Goal: Task Accomplishment & Management: Manage account settings

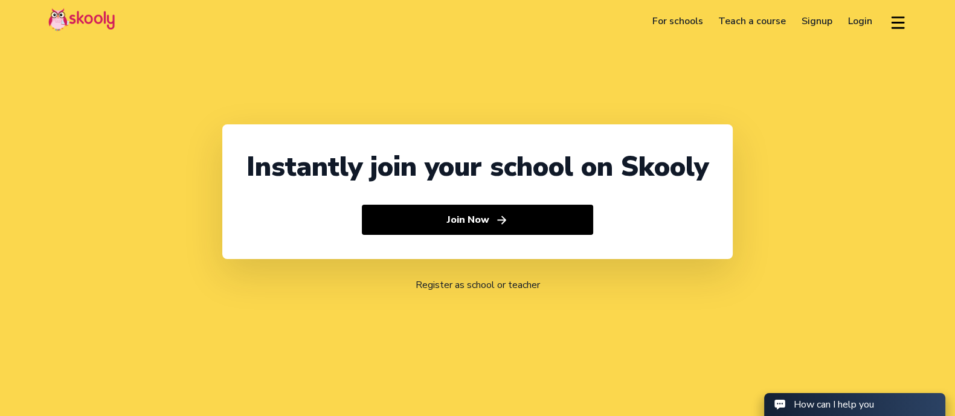
click at [860, 13] on link "Login" at bounding box center [861, 20] width 40 height 19
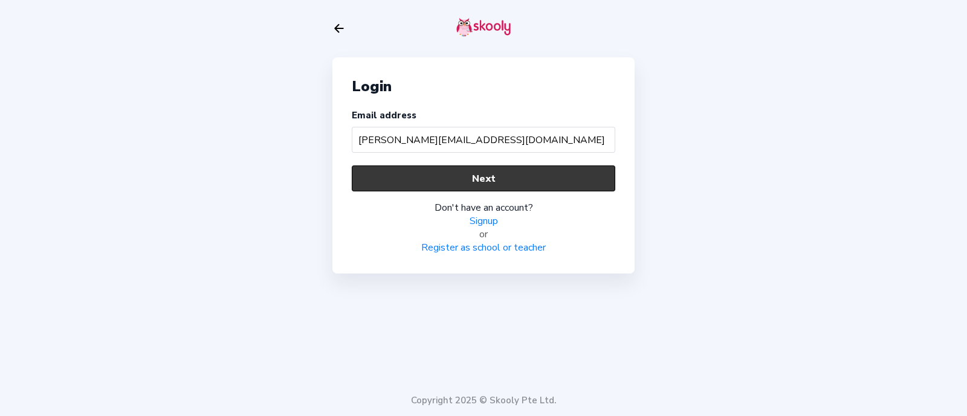
type input "[PERSON_NAME][EMAIL_ADDRESS][DOMAIN_NAME]"
click at [573, 173] on button "Next" at bounding box center [483, 179] width 263 height 26
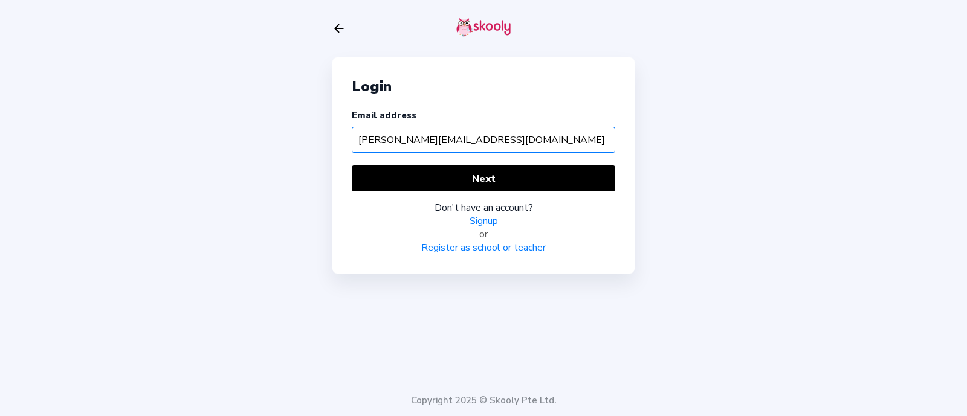
click at [503, 136] on input "[PERSON_NAME][EMAIL_ADDRESS][DOMAIN_NAME]" at bounding box center [483, 140] width 263 height 26
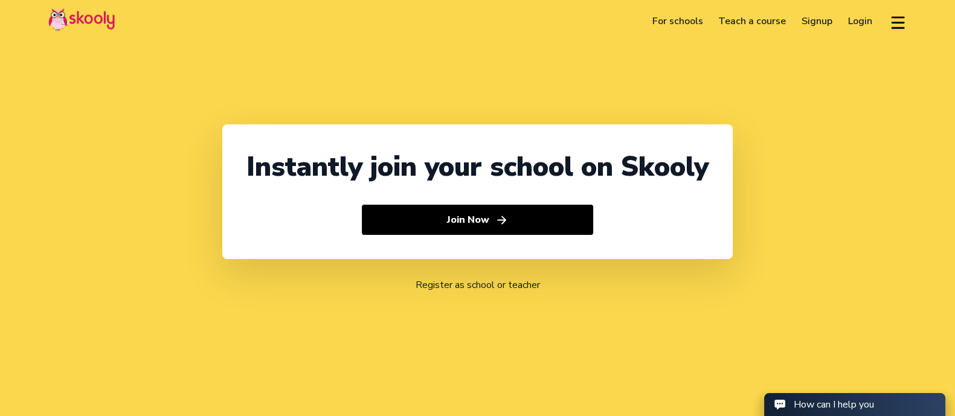
select select "971"
select select "[GEOGRAPHIC_DATA]"
select select "[GEOGRAPHIC_DATA]/[GEOGRAPHIC_DATA]"
click at [868, 26] on link "Login" at bounding box center [861, 20] width 40 height 19
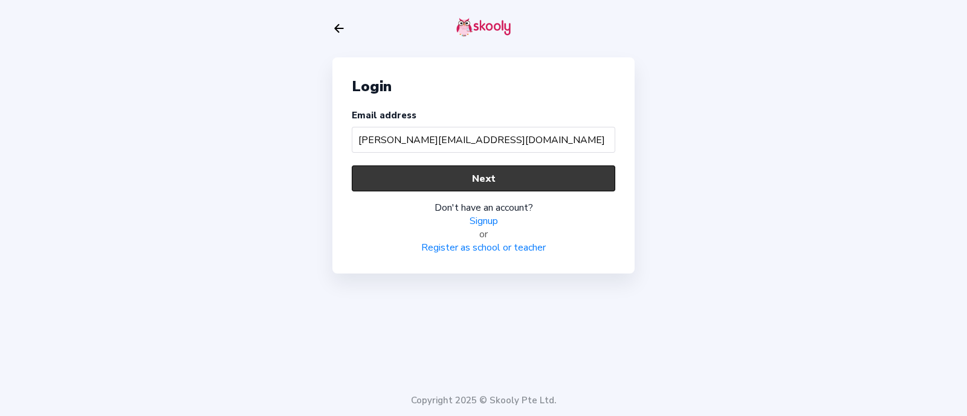
click at [416, 179] on button "Next" at bounding box center [483, 179] width 263 height 26
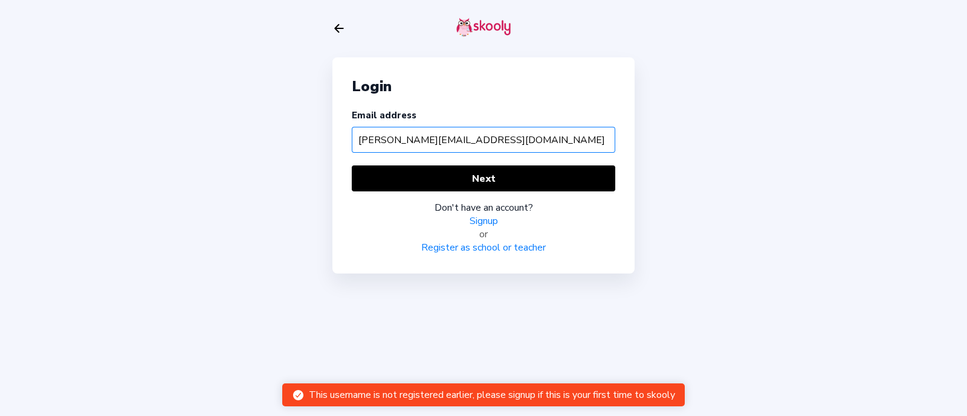
click at [582, 140] on input "[PERSON_NAME][EMAIL_ADDRESS][DOMAIN_NAME]" at bounding box center [483, 140] width 263 height 26
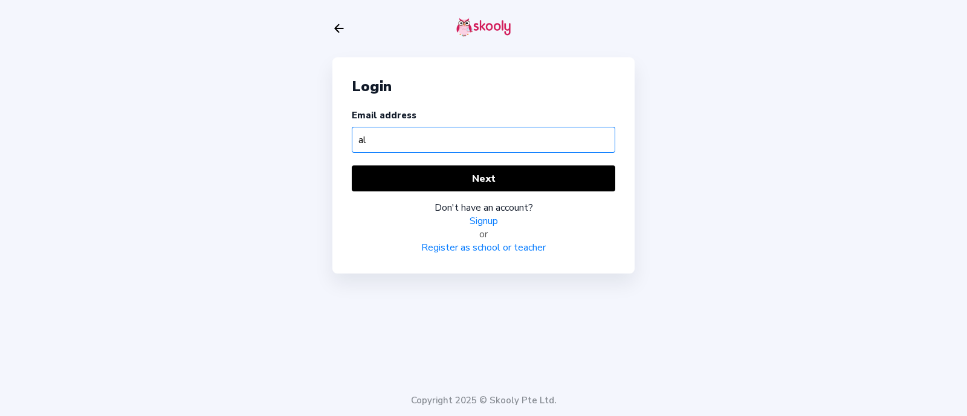
type input "a"
type input "[PERSON_NAME][EMAIL_ADDRESS][DOMAIN_NAME]"
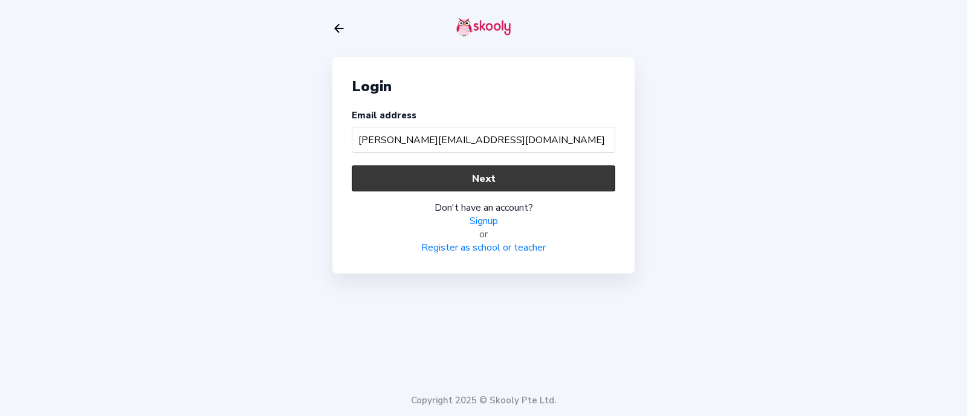
click at [488, 185] on button "Next" at bounding box center [483, 179] width 263 height 26
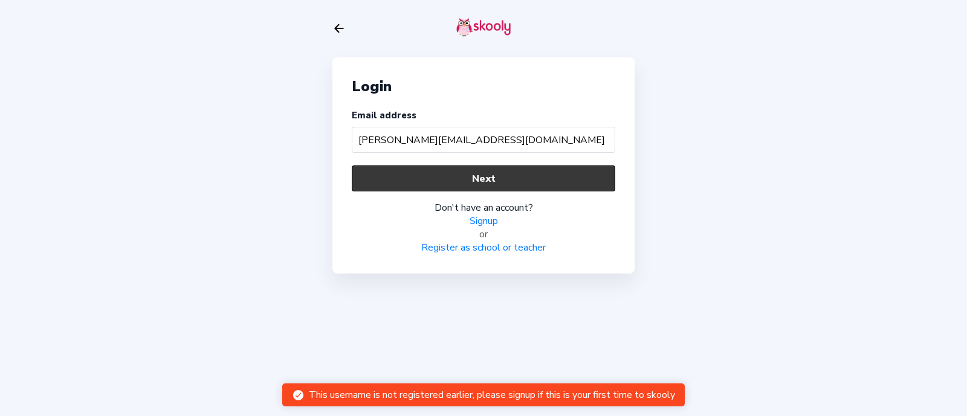
click at [493, 184] on button "Next" at bounding box center [483, 179] width 263 height 26
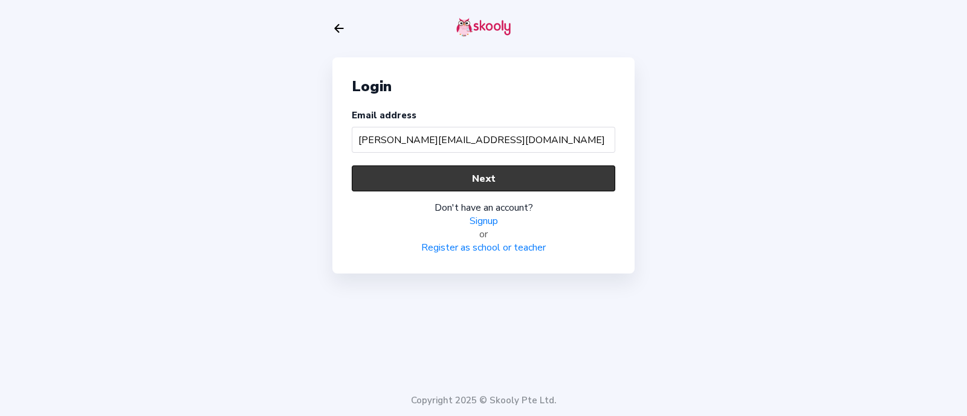
click at [517, 187] on button "Next" at bounding box center [483, 179] width 263 height 26
